Goal: Information Seeking & Learning: Understand process/instructions

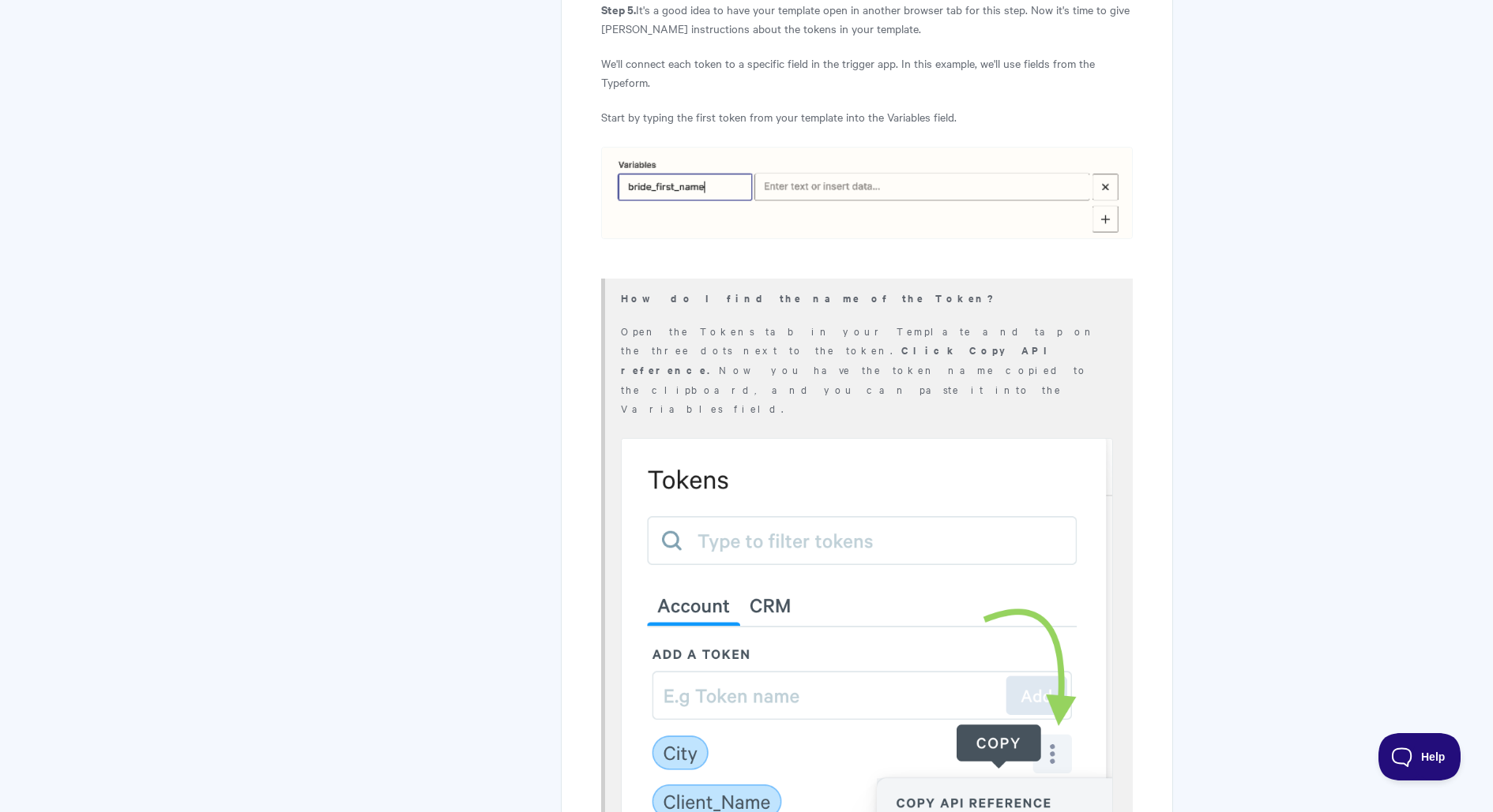
scroll to position [4532, 0]
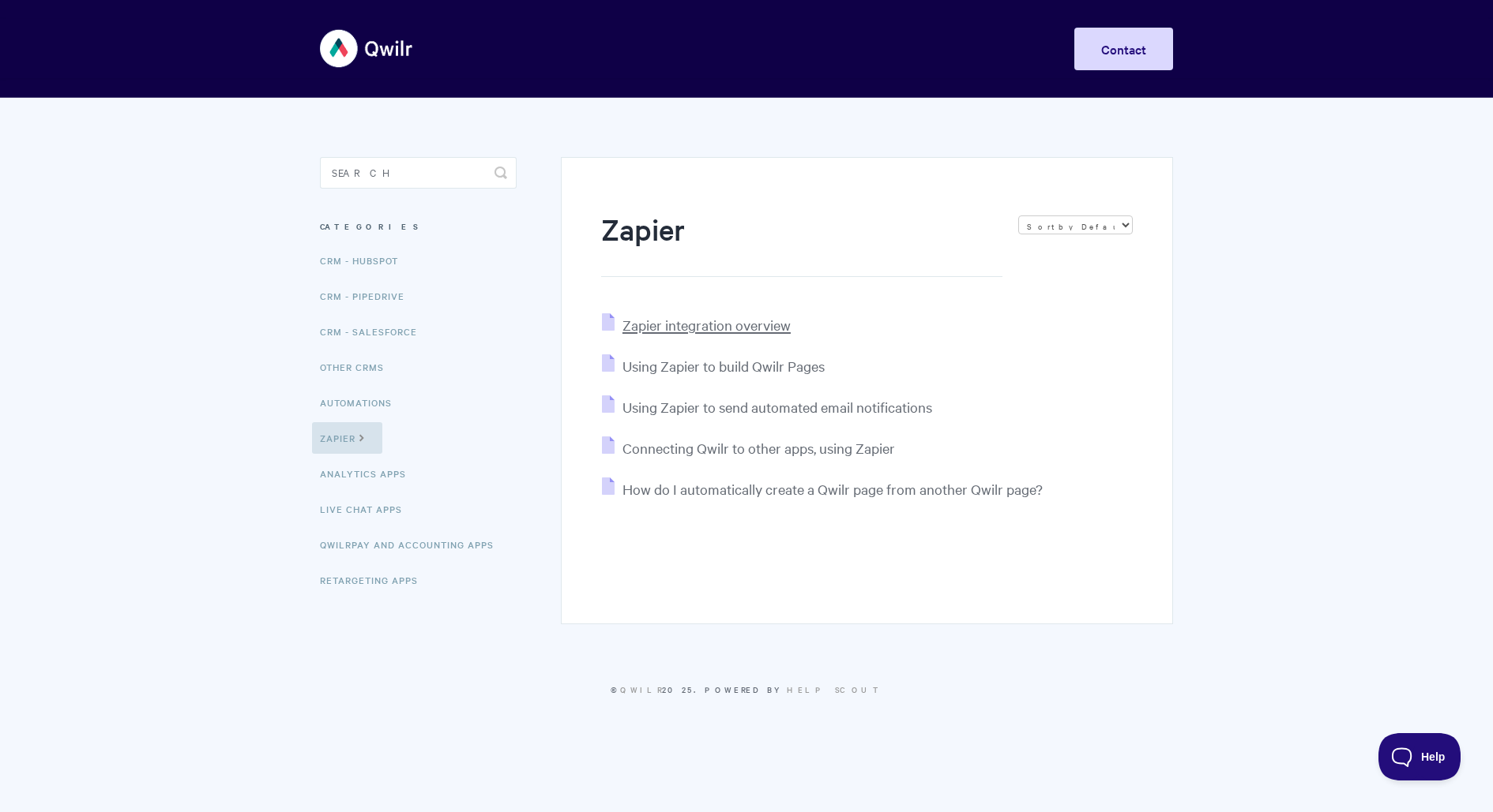
click at [726, 327] on span "Zapier integration overview" at bounding box center [706, 324] width 168 height 18
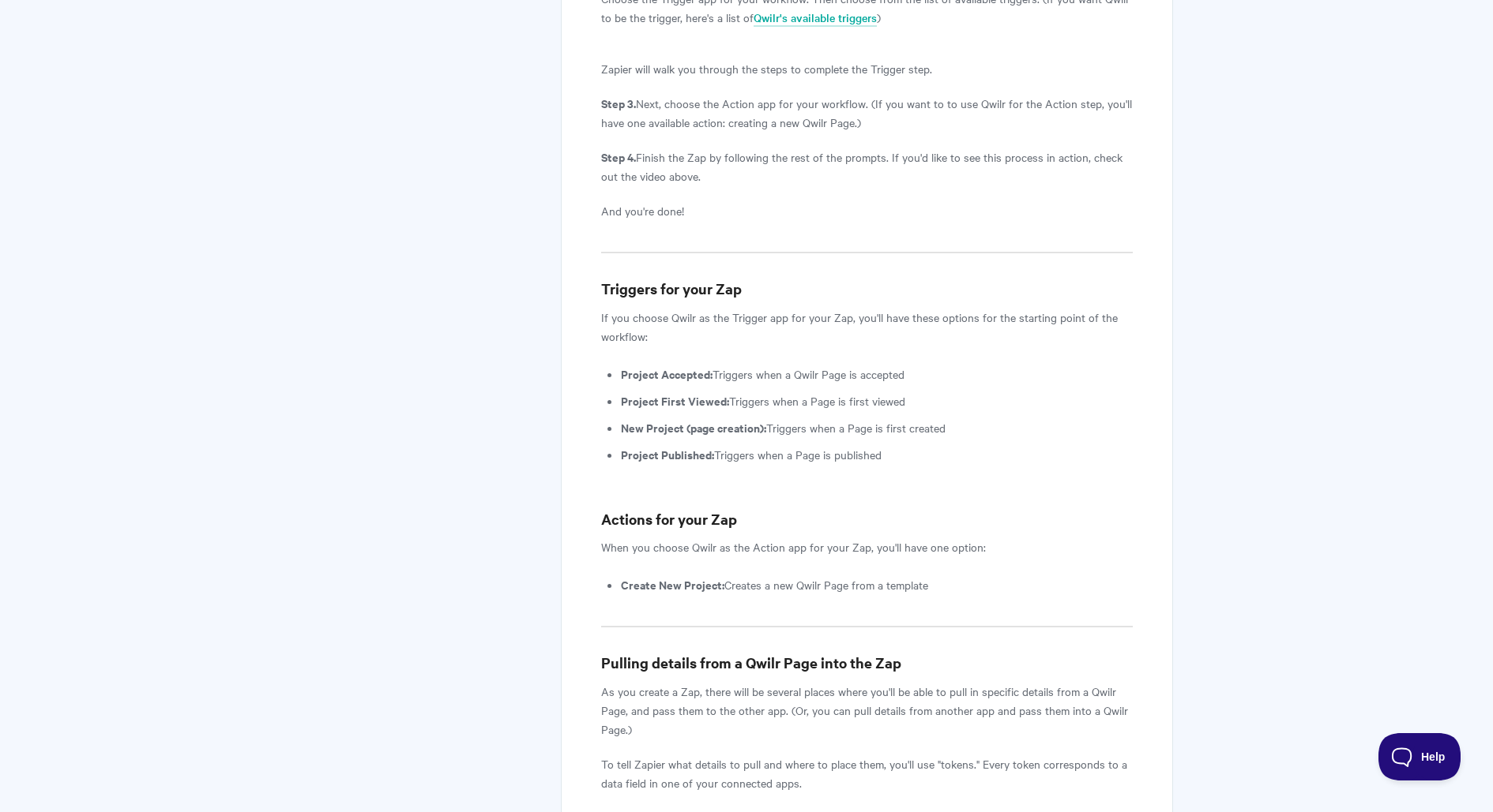
scroll to position [2796, 0]
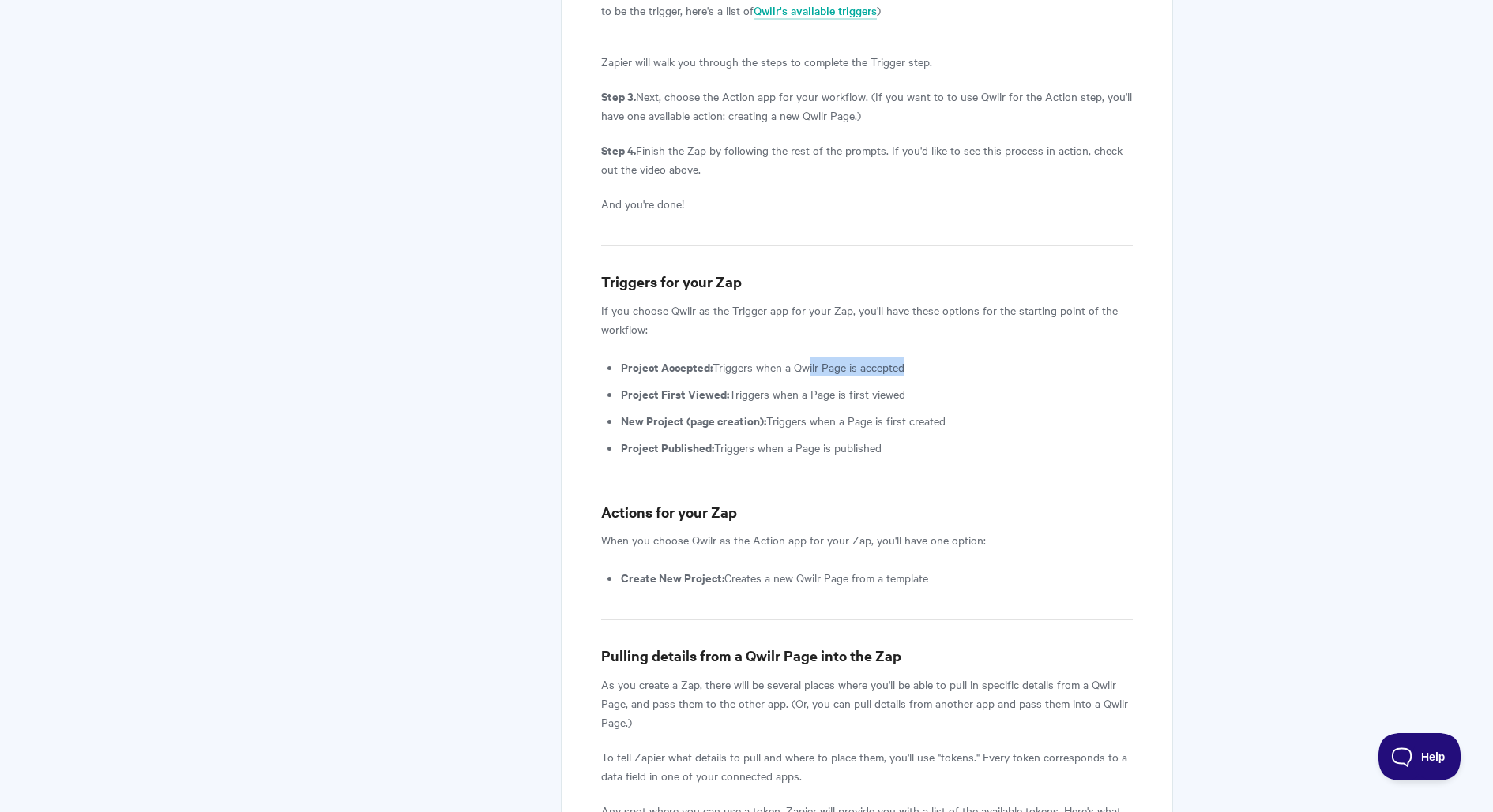
drag, startPoint x: 811, startPoint y: 349, endPoint x: 939, endPoint y: 350, distance: 128.0
click at [939, 357] on li "Project Accepted: Triggers when a Qwilr Page is accepted" at bounding box center [877, 367] width 512 height 19
drag, startPoint x: 841, startPoint y: 370, endPoint x: 910, endPoint y: 370, distance: 69.0
click at [910, 384] on li "Project First Viewed: Triggers when a Page is first viewed" at bounding box center [877, 394] width 512 height 19
drag, startPoint x: 861, startPoint y: 406, endPoint x: 1008, endPoint y: 406, distance: 147.0
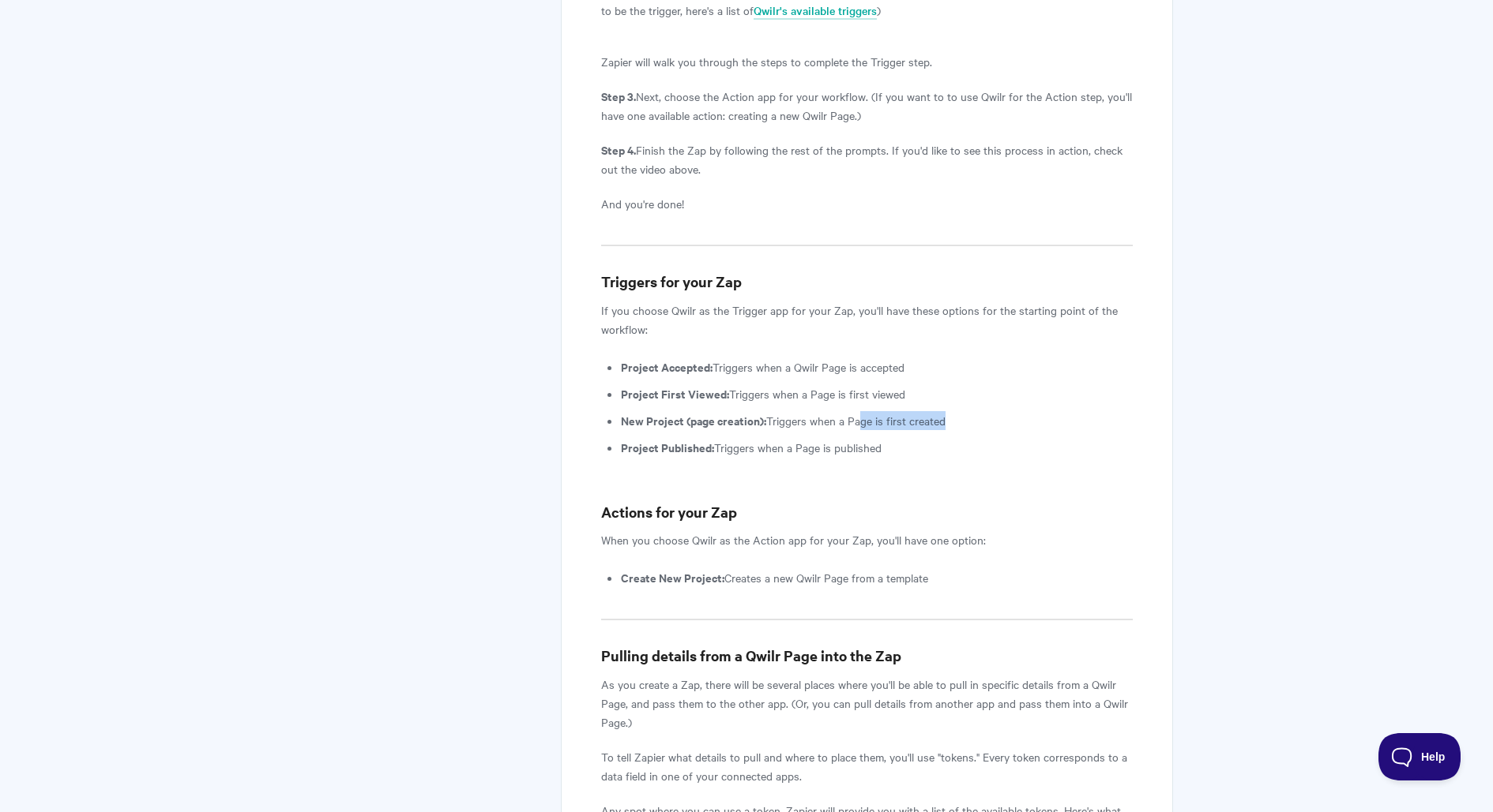
click at [1008, 411] on li "New Project (page creation): Triggers when a Page is first created" at bounding box center [877, 421] width 512 height 19
drag, startPoint x: 774, startPoint y: 420, endPoint x: 945, endPoint y: 420, distance: 171.0
click at [945, 438] on li "Project Published: Triggers when a Page is published" at bounding box center [877, 448] width 512 height 19
click at [914, 438] on li "Project Published: Triggers when a Page is published" at bounding box center [877, 448] width 512 height 19
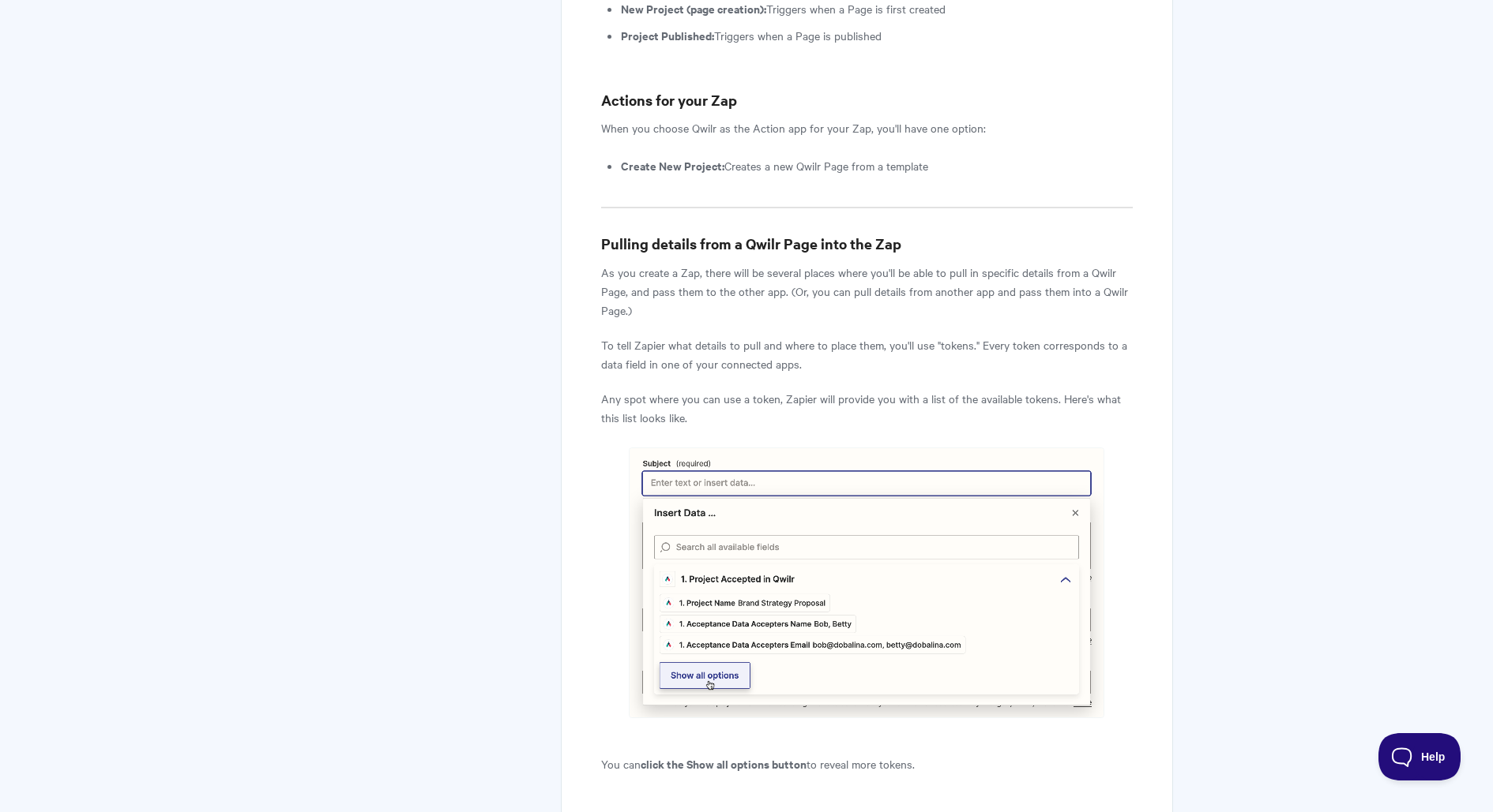
scroll to position [3220, 0]
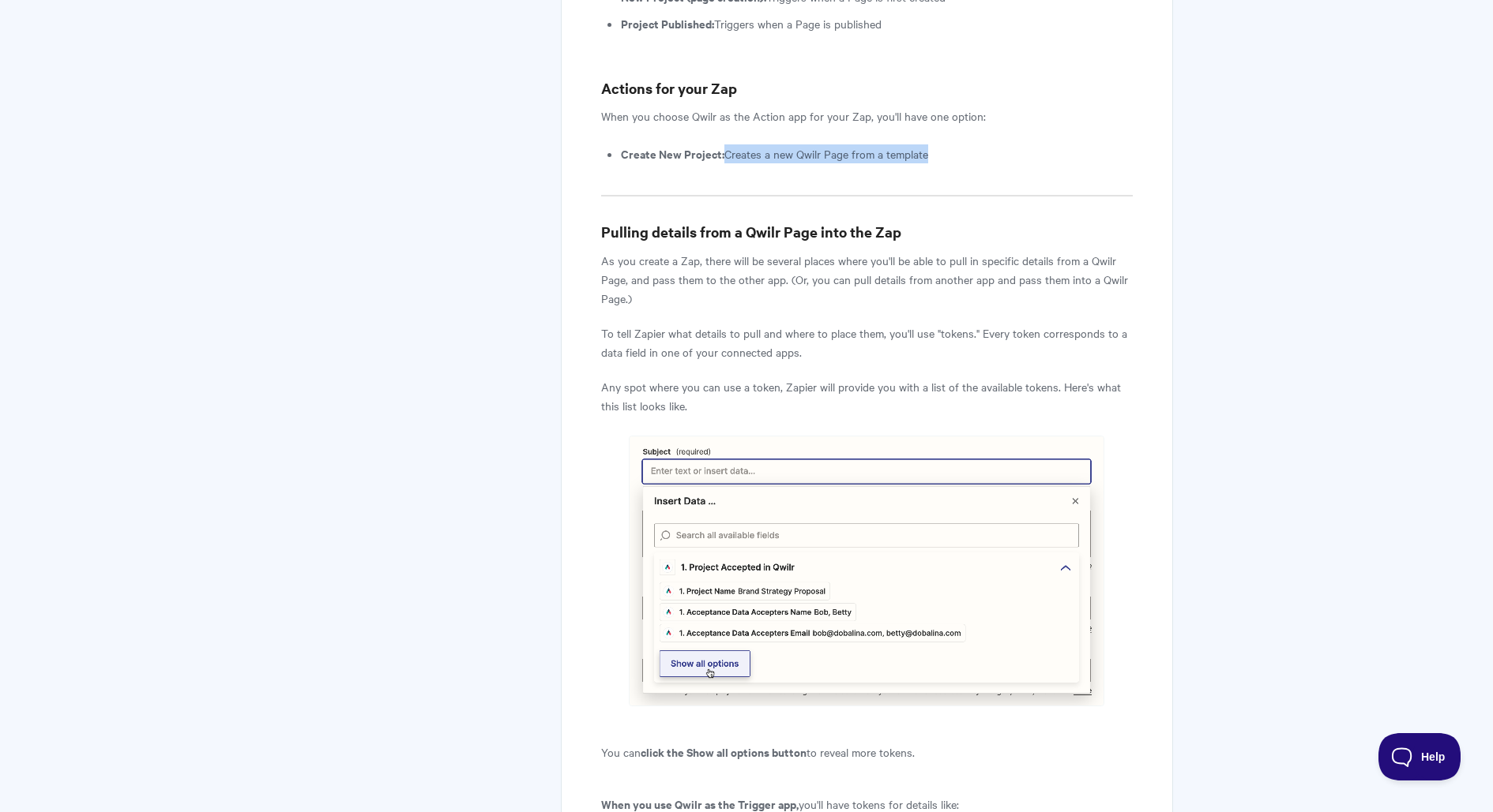
drag, startPoint x: 936, startPoint y: 132, endPoint x: 727, endPoint y: 136, distance: 209.0
click at [727, 145] on li "Create New Project: Creates a new Qwilr Page from a template" at bounding box center [877, 154] width 512 height 19
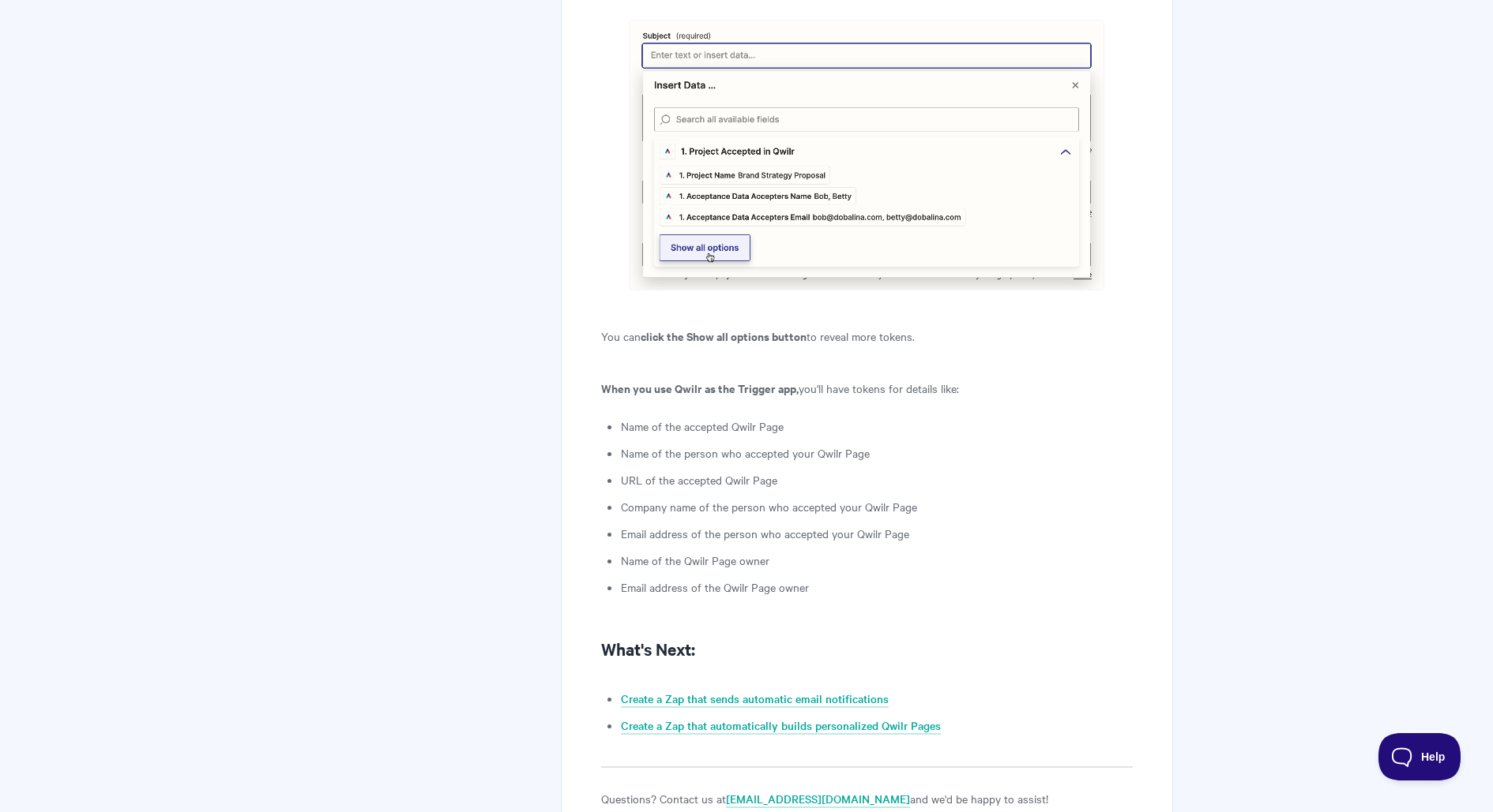
scroll to position [3678, 0]
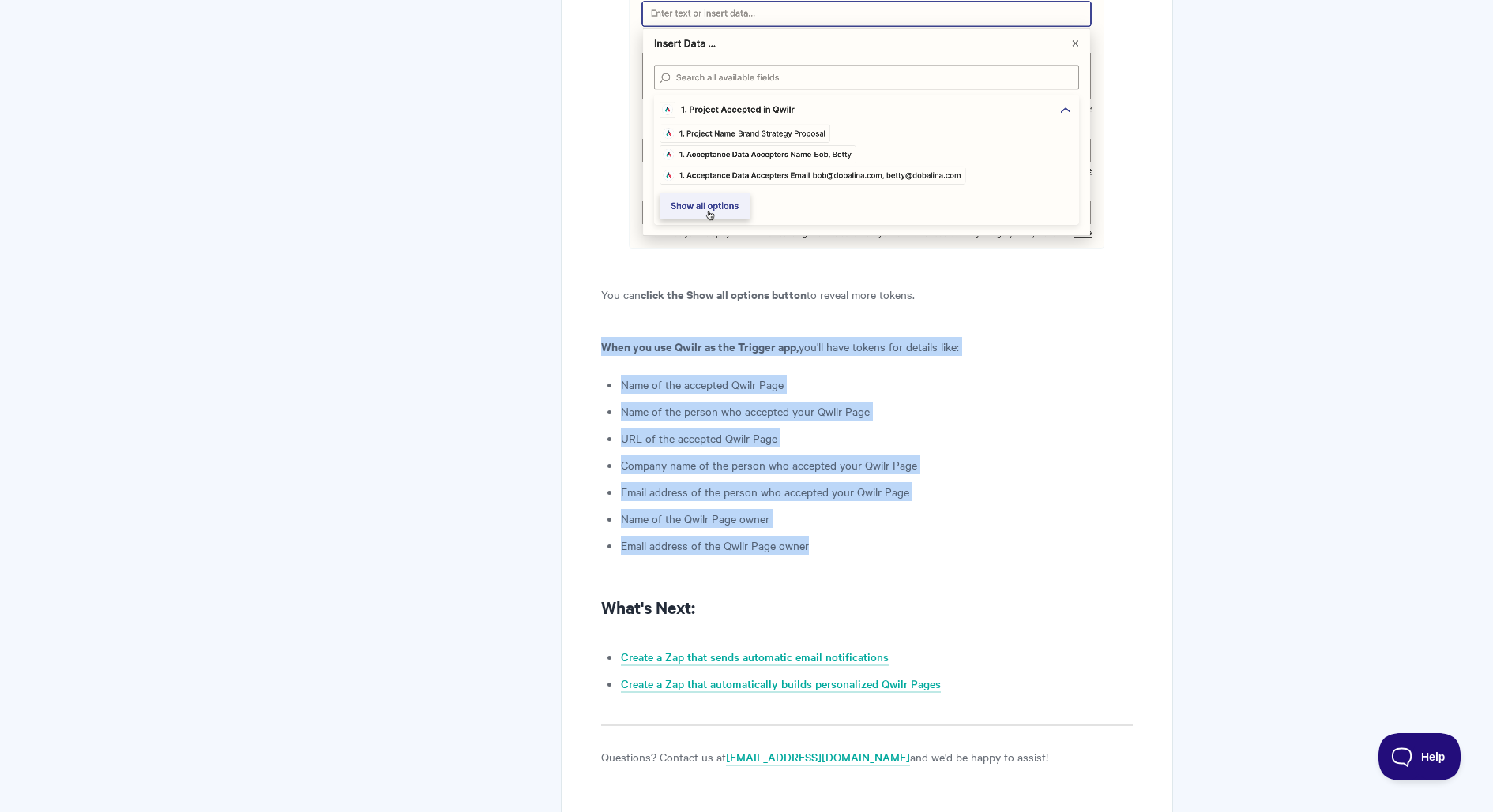
drag, startPoint x: 605, startPoint y: 322, endPoint x: 839, endPoint y: 522, distance: 307.8
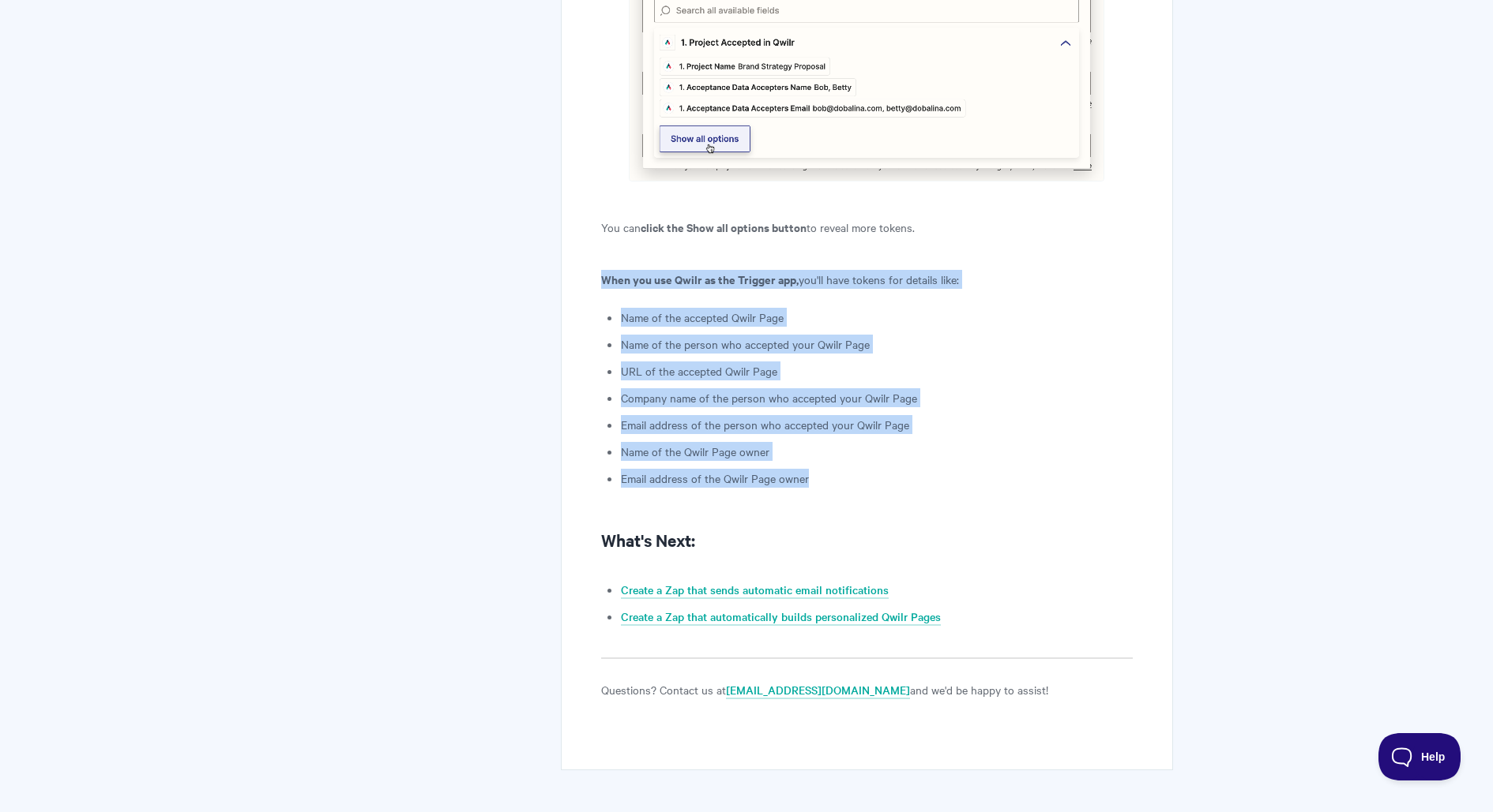
scroll to position [3750, 0]
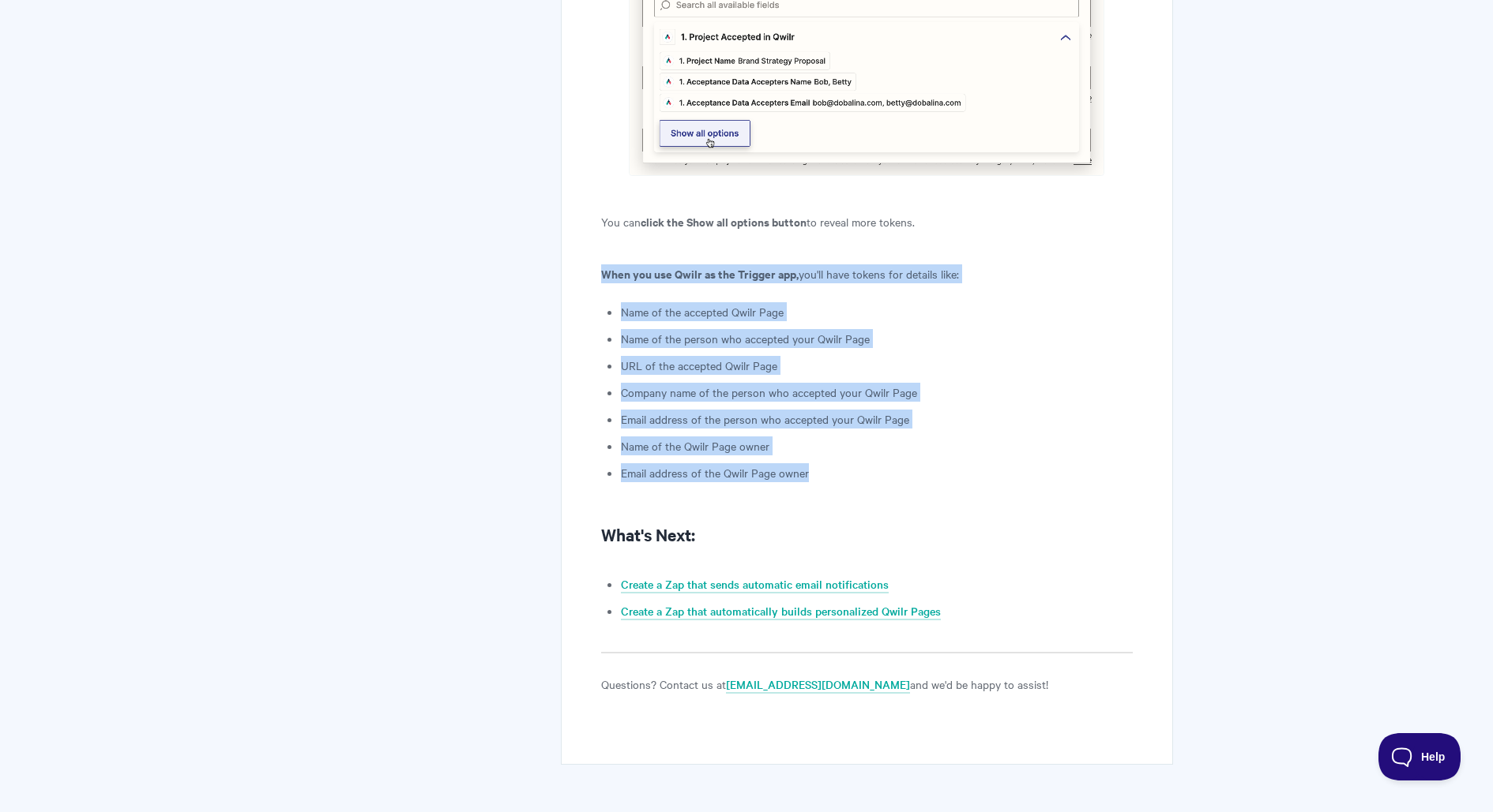
click at [761, 356] on li "URL of the accepted Qwilr Page" at bounding box center [877, 366] width 512 height 19
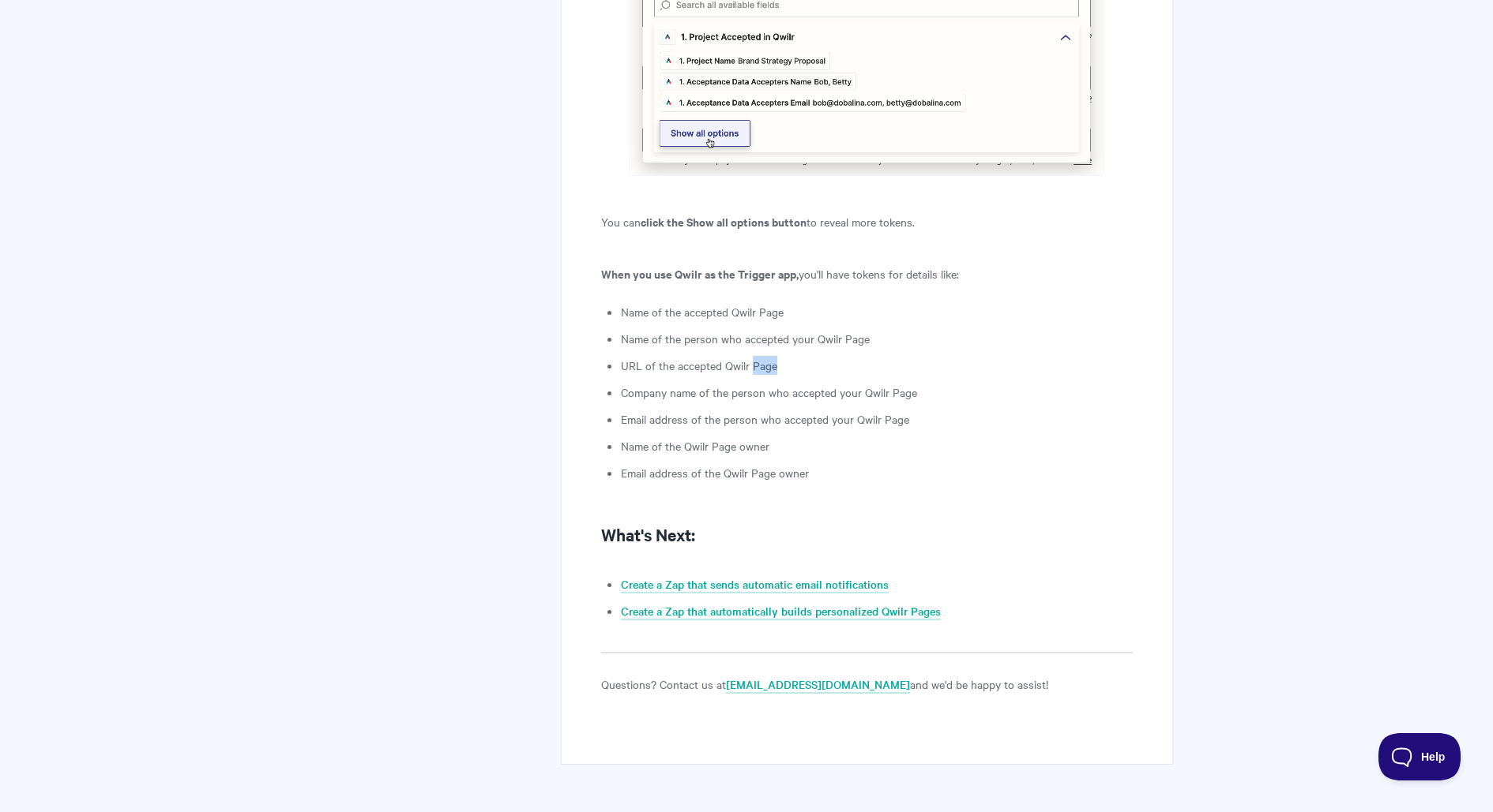
click at [761, 356] on li "URL of the accepted Qwilr Page" at bounding box center [877, 366] width 512 height 19
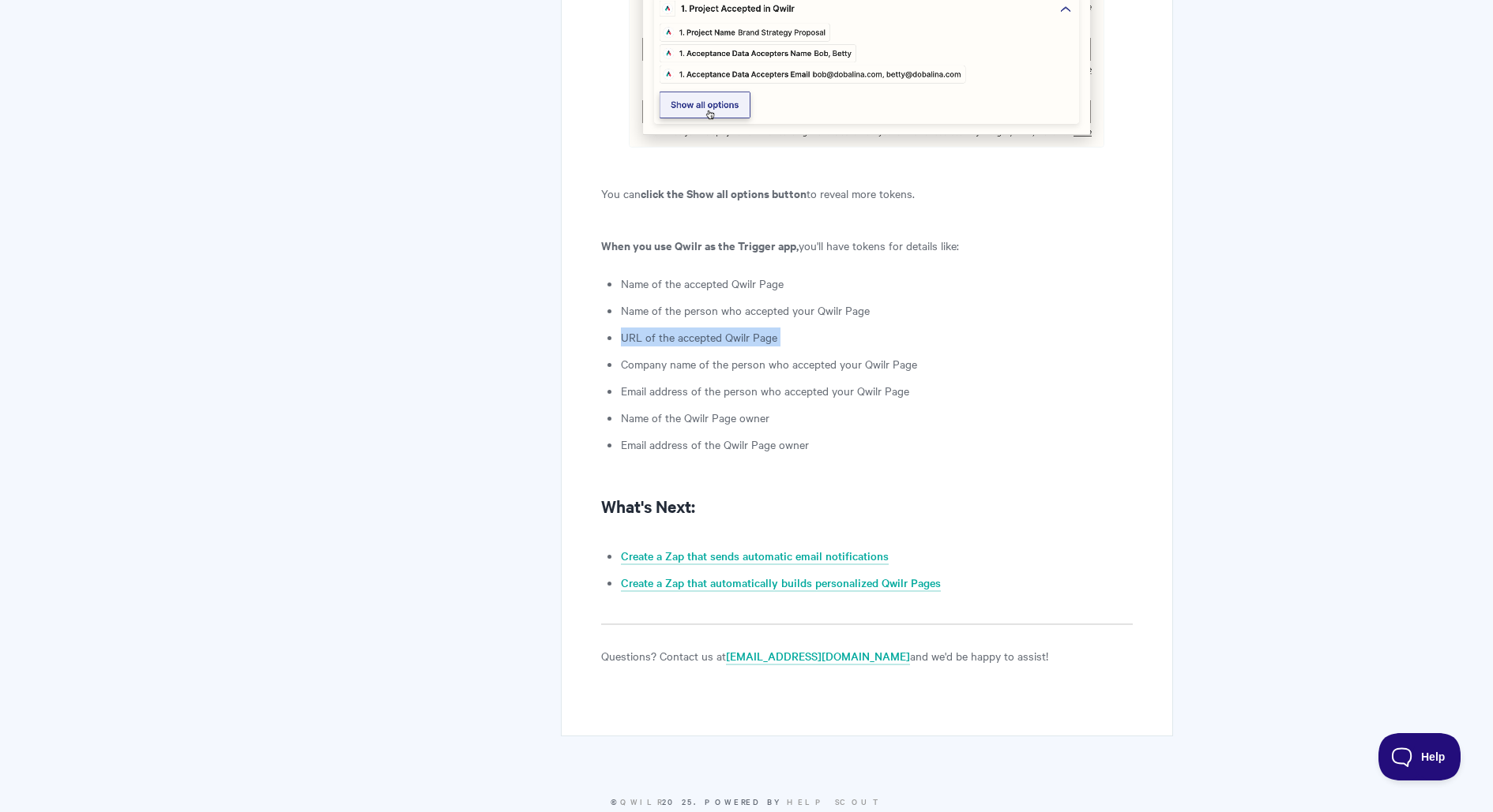
scroll to position [3791, 0]
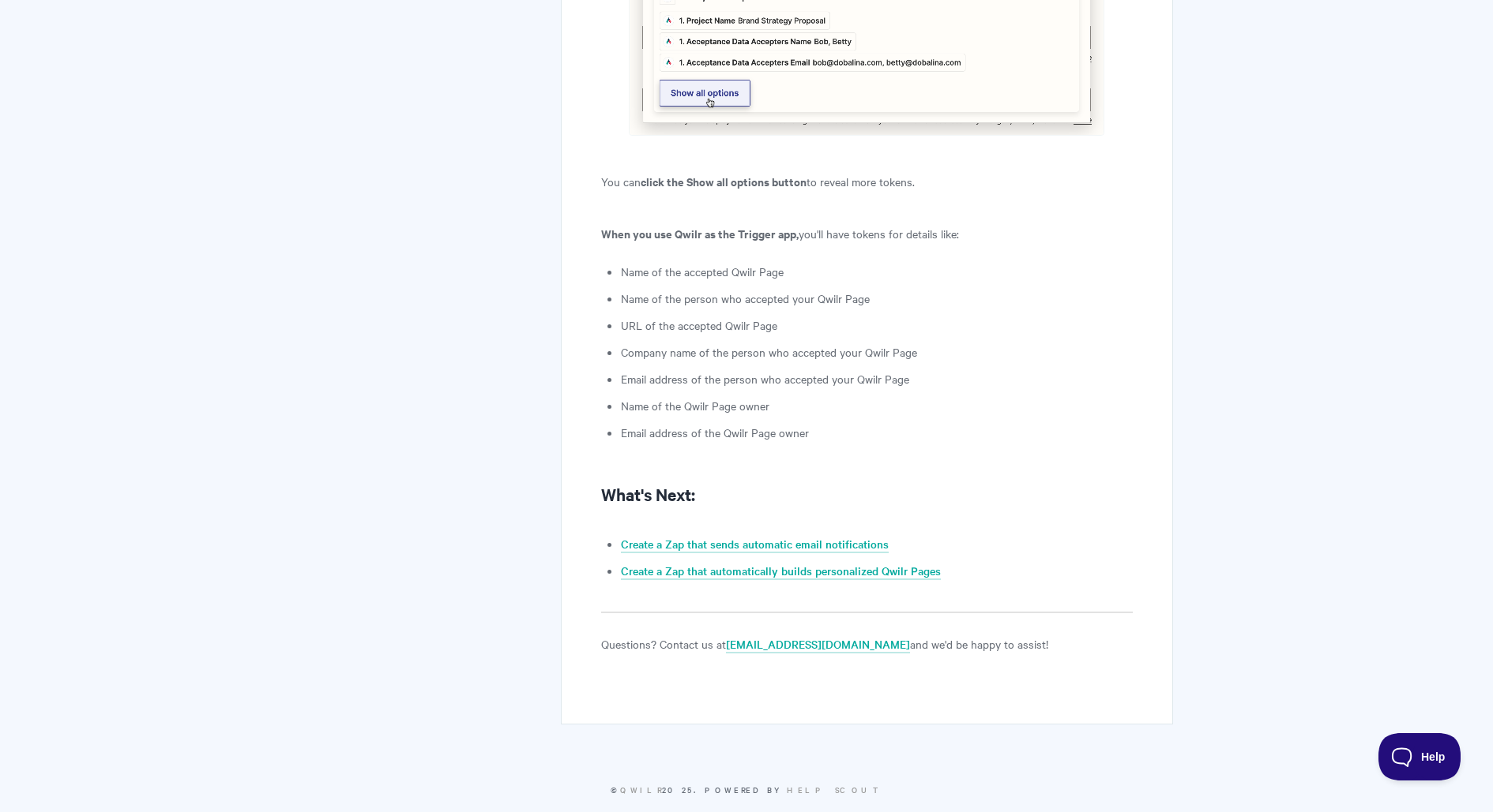
click at [808, 423] on li "Email address of the Qwilr Page owner" at bounding box center [877, 433] width 512 height 19
click at [709, 316] on li "URL of the accepted Qwilr Page" at bounding box center [877, 325] width 512 height 19
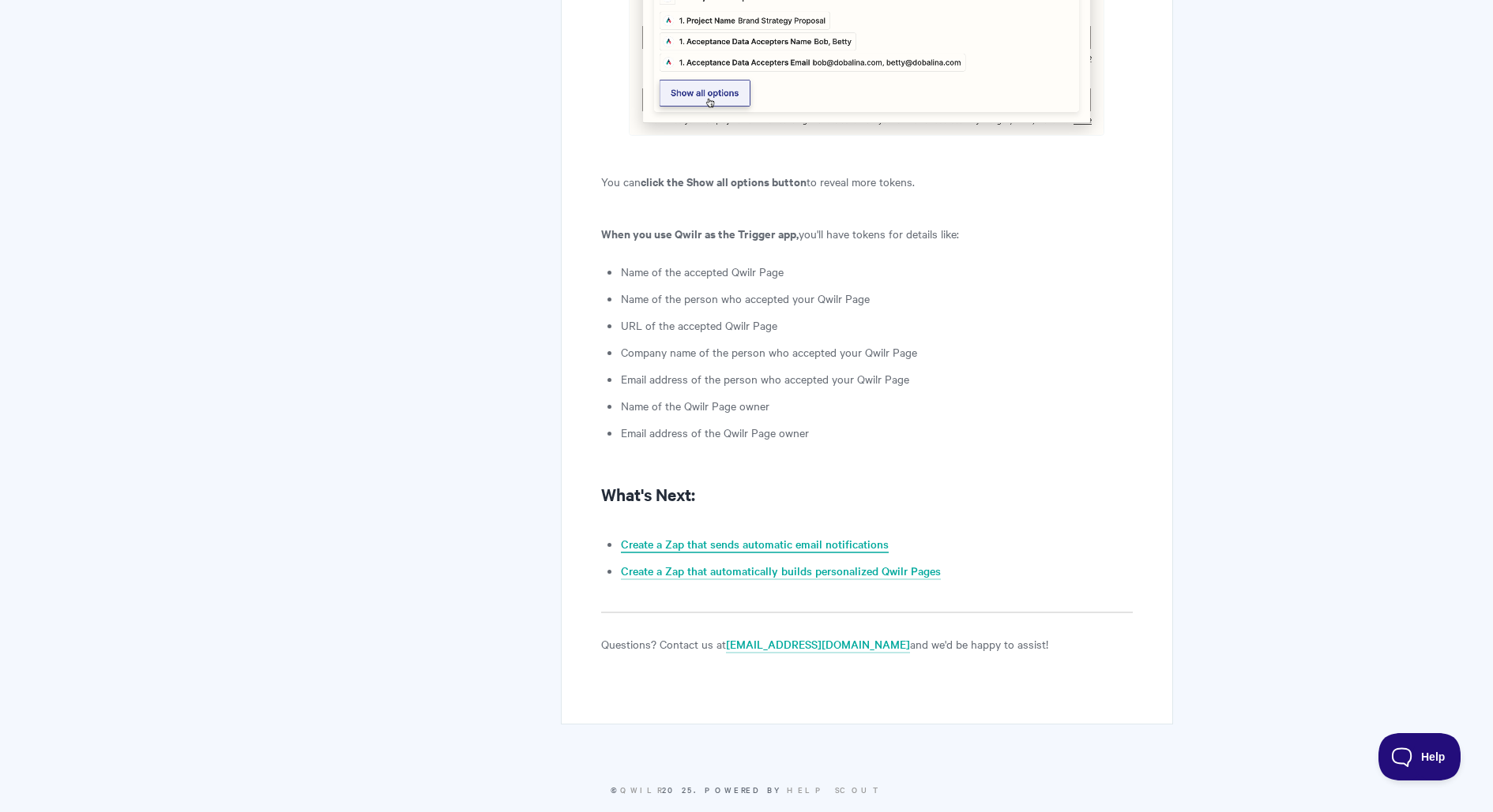
click at [823, 536] on link "Create a Zap that sends automatic email notifications" at bounding box center [754, 545] width 268 height 17
click at [835, 423] on li "Email address of the Qwilr Page owner" at bounding box center [877, 433] width 512 height 19
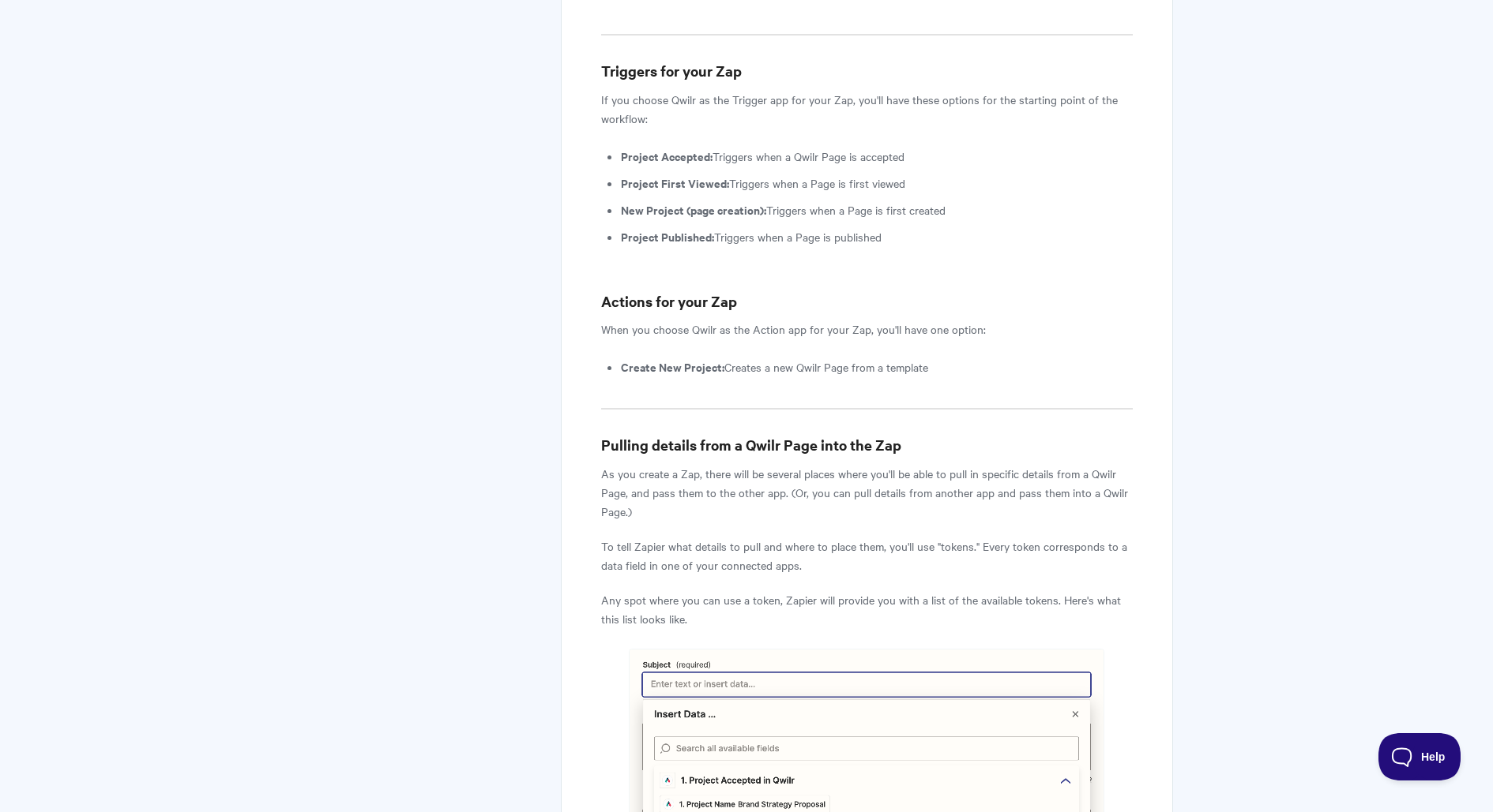
scroll to position [2977, 0]
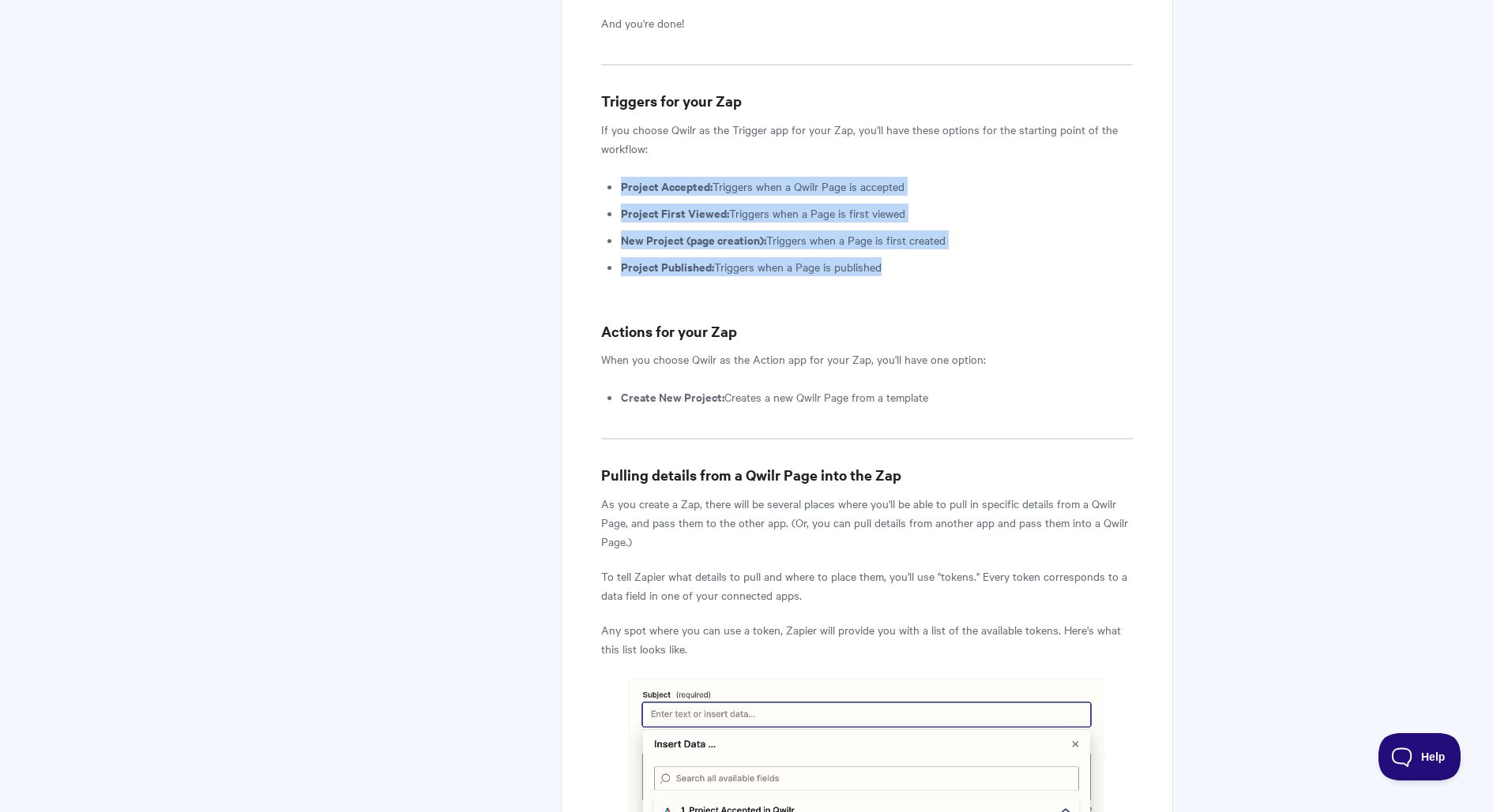
drag, startPoint x: 618, startPoint y: 164, endPoint x: 931, endPoint y: 251, distance: 324.9
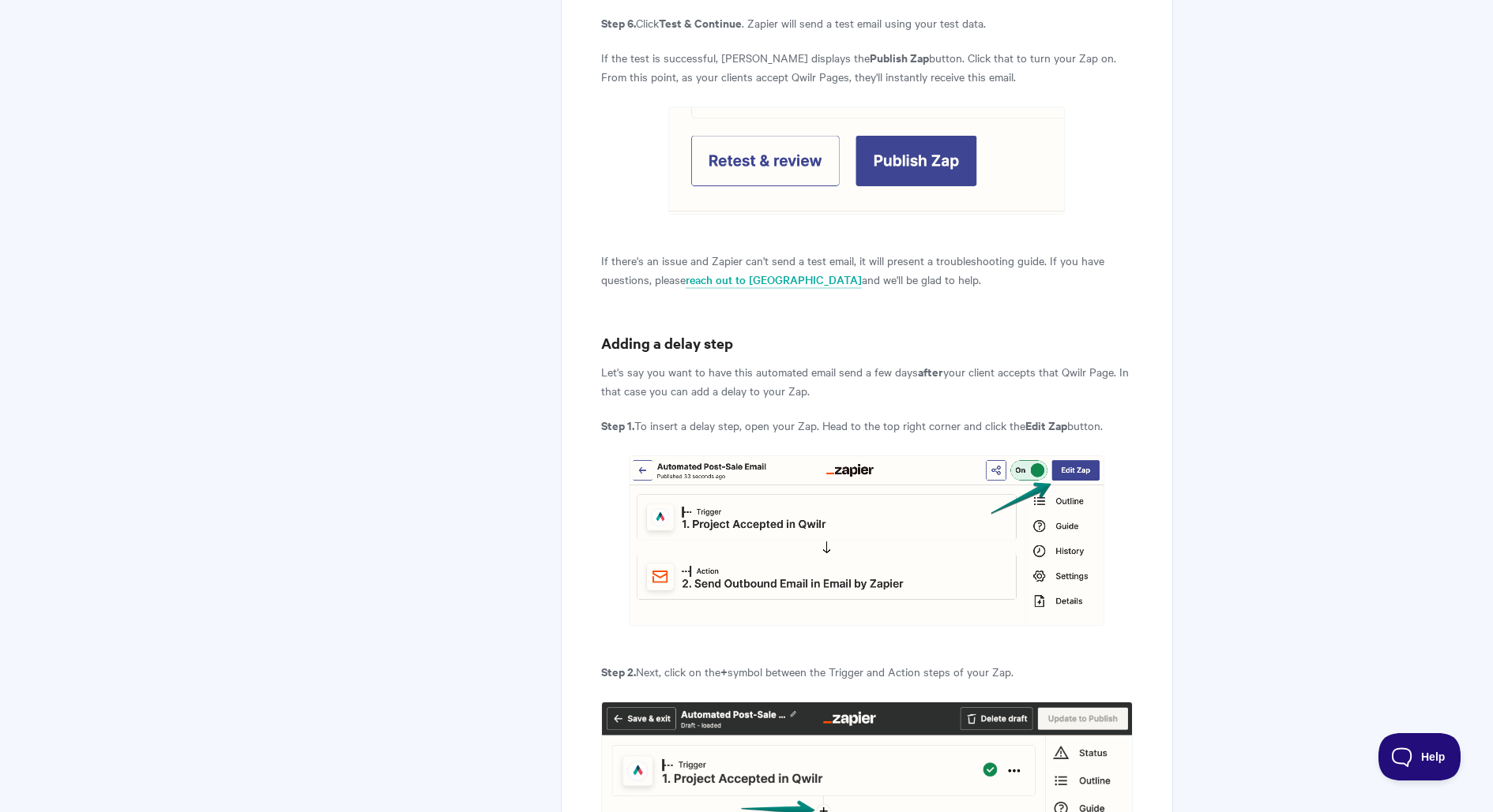
scroll to position [4569, 0]
